Goal: Transaction & Acquisition: Purchase product/service

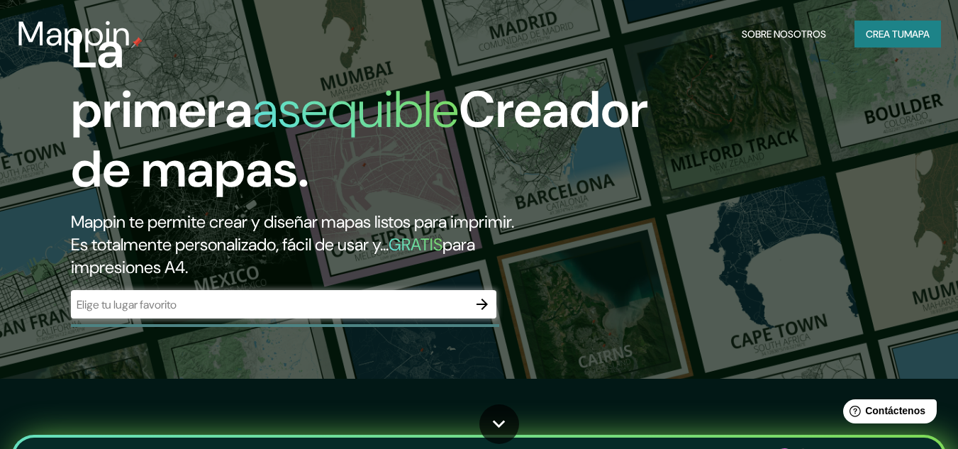
scroll to position [71, 0]
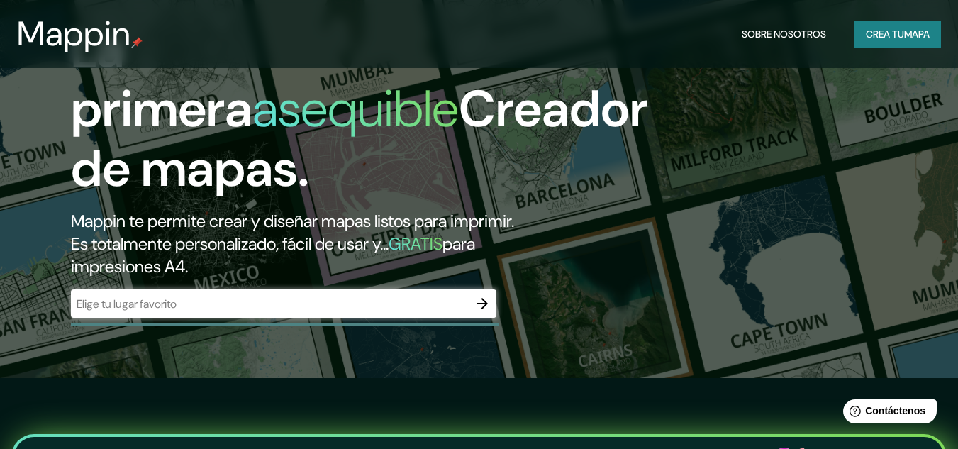
click at [317, 309] on input "text" at bounding box center [269, 304] width 397 height 16
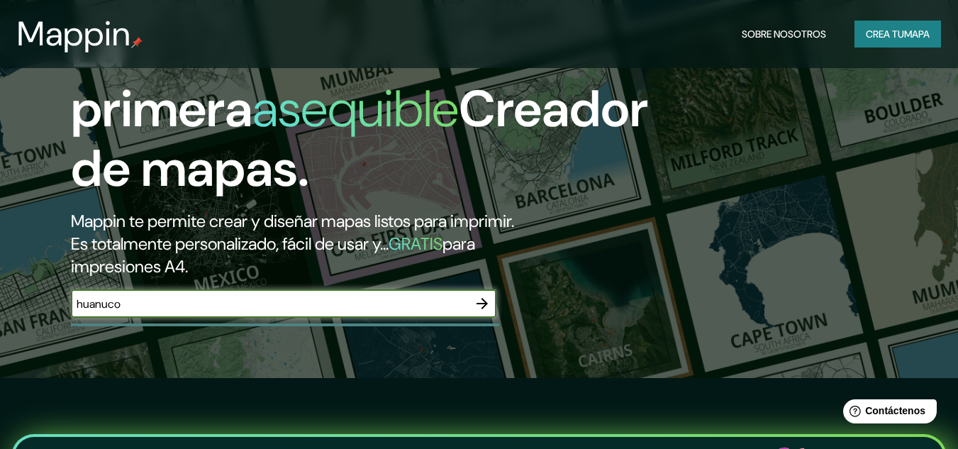
type input "huanuco"
click at [478, 304] on icon "button" at bounding box center [482, 303] width 11 height 11
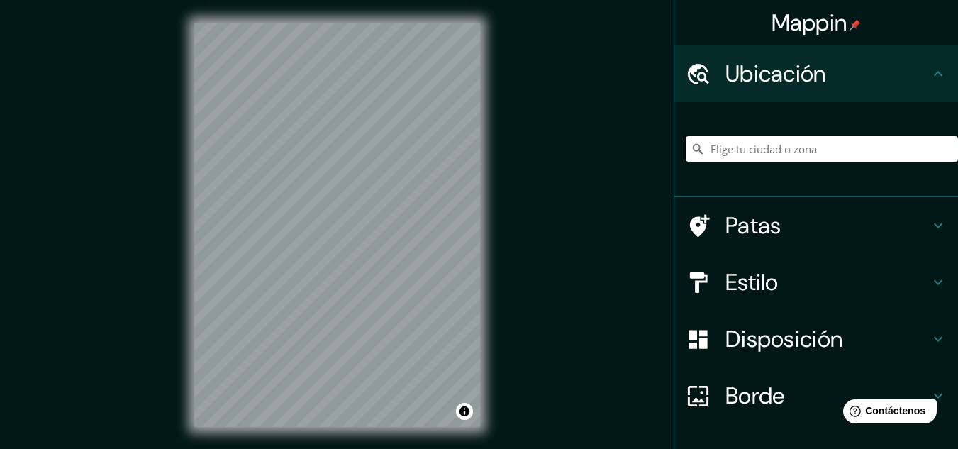
click at [823, 150] on input "Elige tu ciudad o zona" at bounding box center [822, 149] width 272 height 26
click at [790, 281] on h4 "Estilo" at bounding box center [828, 282] width 204 height 28
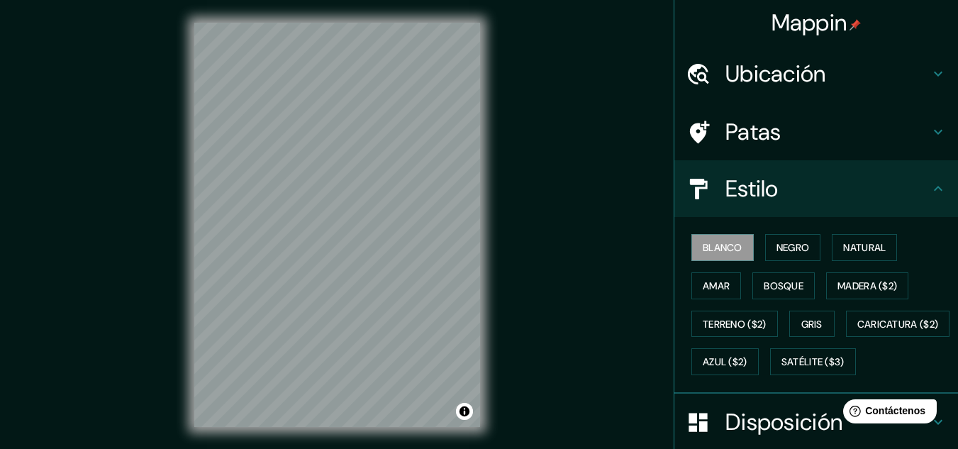
click at [803, 233] on div "Blanco Negro Natural Amar Bosque Madera ($2) Terreno ($2) Gris Caricatura ($2) …" at bounding box center [822, 304] width 272 height 152
click at [791, 238] on font "Negro" at bounding box center [793, 247] width 33 height 18
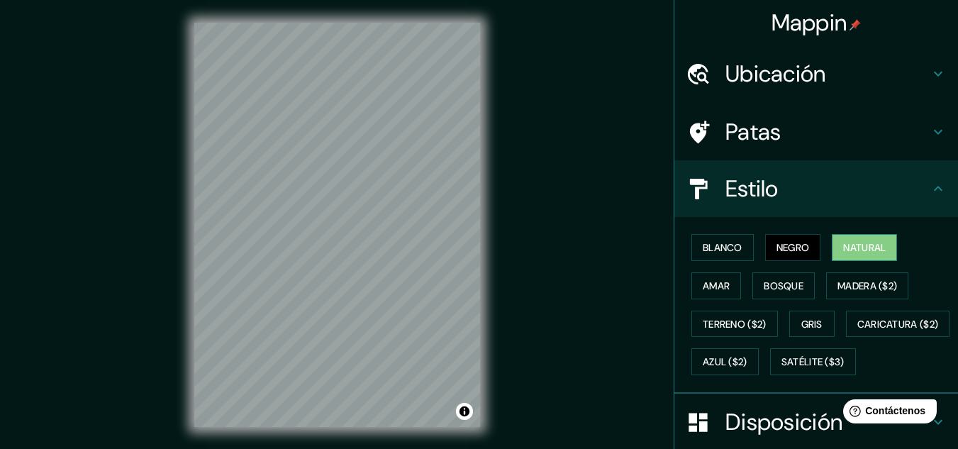
click at [843, 243] on font "Natural" at bounding box center [864, 247] width 43 height 13
click at [778, 291] on font "Bosque" at bounding box center [784, 285] width 40 height 13
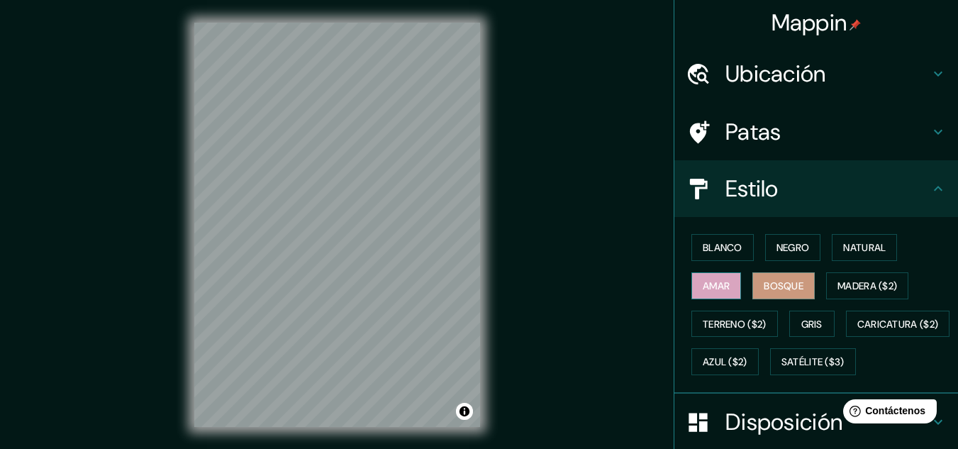
click at [711, 277] on font "Amar" at bounding box center [716, 286] width 27 height 18
click at [801, 254] on font "Negro" at bounding box center [793, 247] width 33 height 13
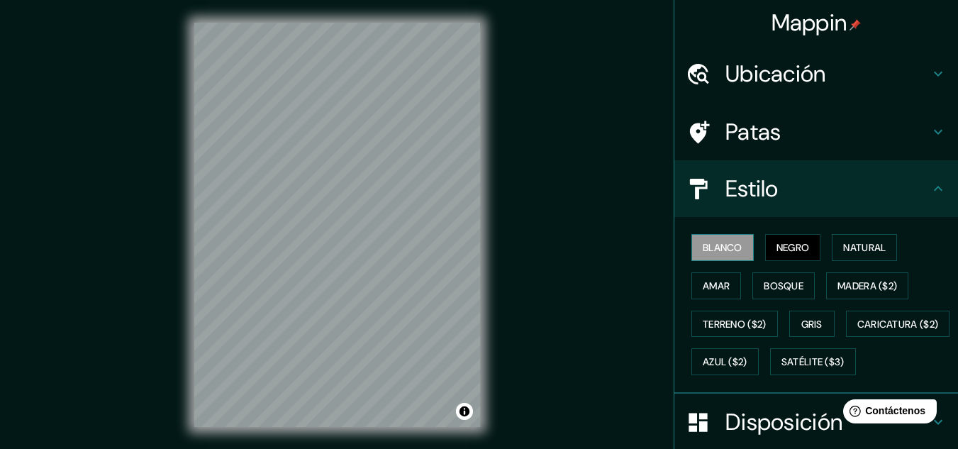
click at [730, 252] on font "Blanco" at bounding box center [723, 247] width 40 height 13
click at [881, 246] on font "Natural" at bounding box center [864, 247] width 43 height 13
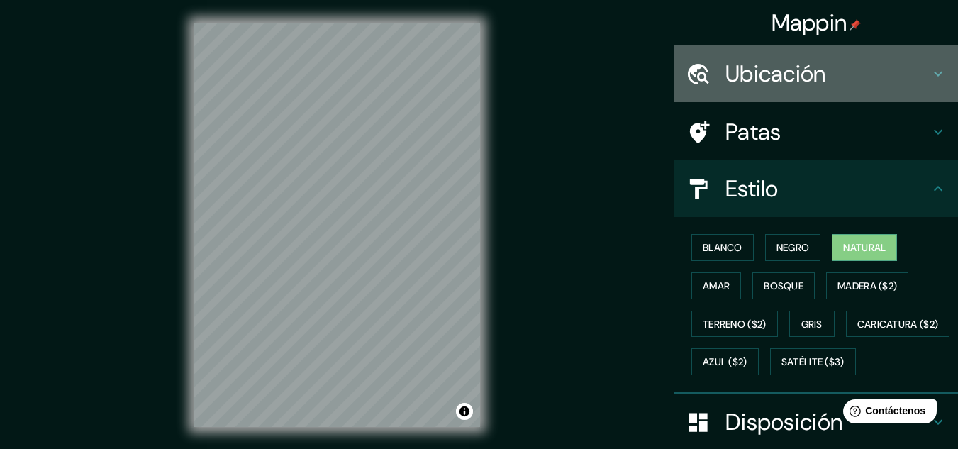
click at [845, 77] on h4 "Ubicación" at bounding box center [828, 74] width 204 height 28
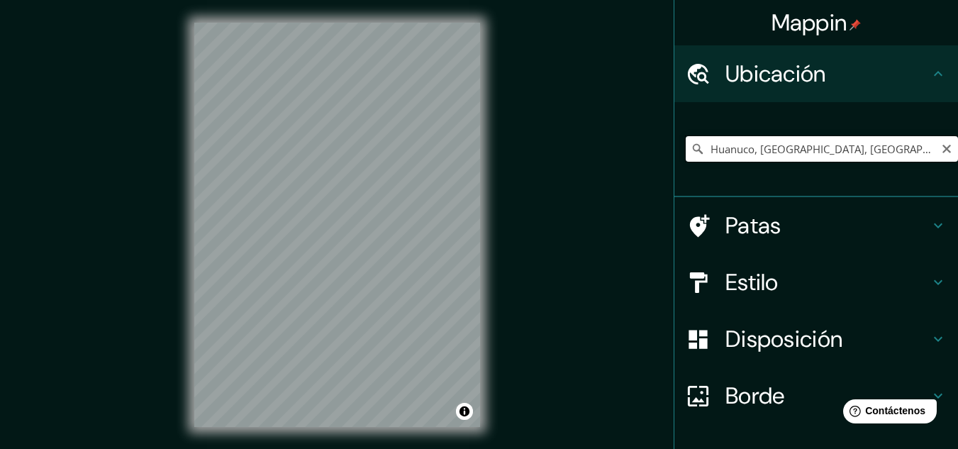
click at [789, 146] on input "Huanuco, [GEOGRAPHIC_DATA], [GEOGRAPHIC_DATA]" at bounding box center [822, 149] width 272 height 26
drag, startPoint x: 921, startPoint y: 131, endPoint x: 923, endPoint y: 141, distance: 10.3
click at [921, 133] on div "Huanuco, [GEOGRAPHIC_DATA], [GEOGRAPHIC_DATA]" at bounding box center [822, 148] width 272 height 71
click at [925, 146] on input "Huanuco, [GEOGRAPHIC_DATA], [GEOGRAPHIC_DATA]" at bounding box center [822, 149] width 272 height 26
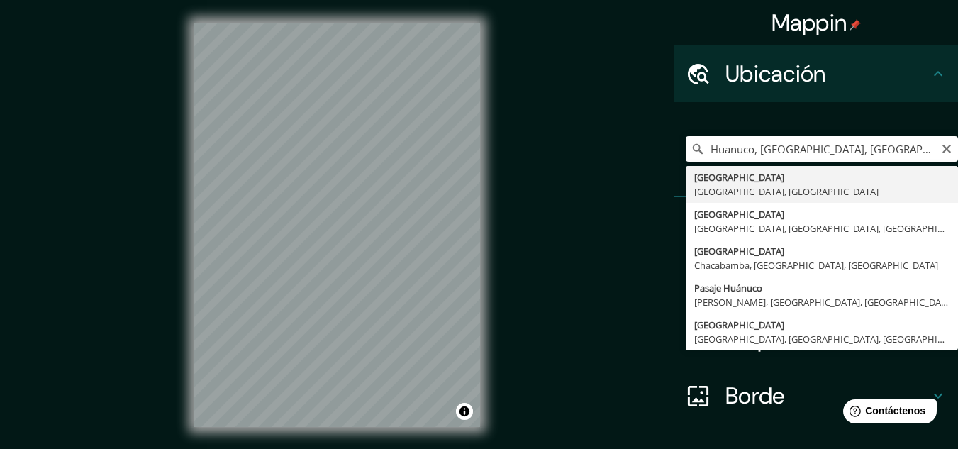
type input "Huanuco, [GEOGRAPHIC_DATA], [GEOGRAPHIC_DATA]"
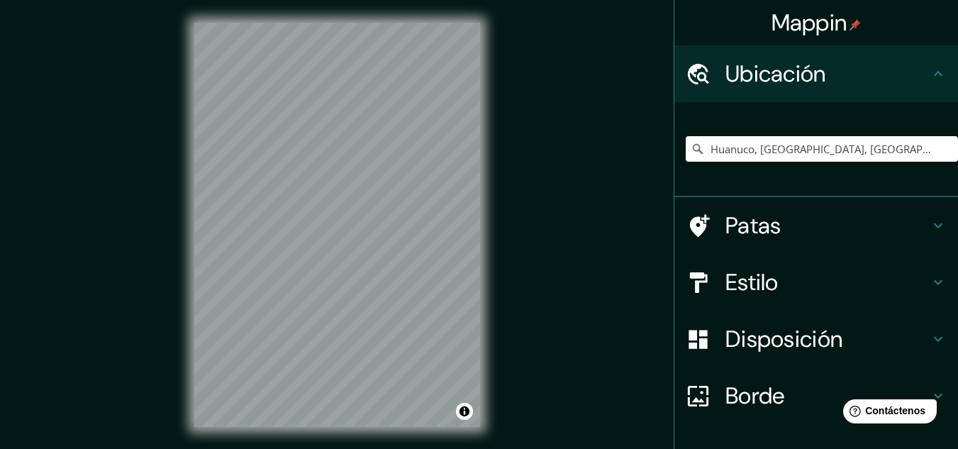
click at [328, 430] on div "© Mapbox © OpenStreetMap Improve this map" at bounding box center [337, 225] width 331 height 450
